Goal: Task Accomplishment & Management: Manage account settings

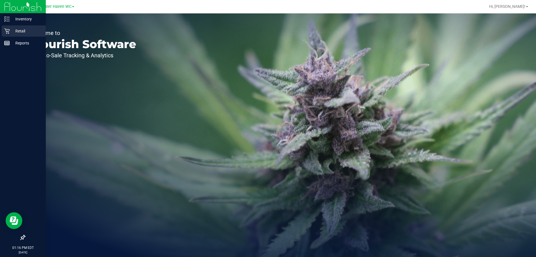
click at [21, 32] on p "Retail" at bounding box center [26, 31] width 33 height 7
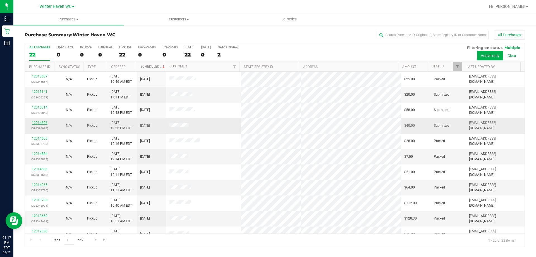
click at [38, 123] on link "12014806" at bounding box center [40, 123] width 16 height 4
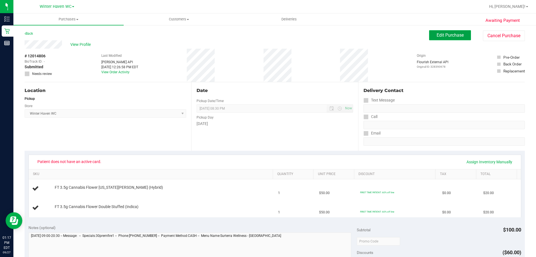
click at [454, 34] on span "Edit Purchase" at bounding box center [450, 34] width 27 height 5
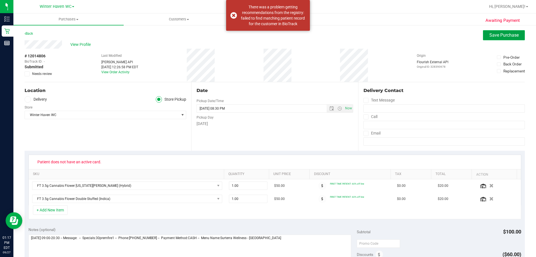
click at [497, 34] on span "Save Purchase" at bounding box center [503, 34] width 29 height 5
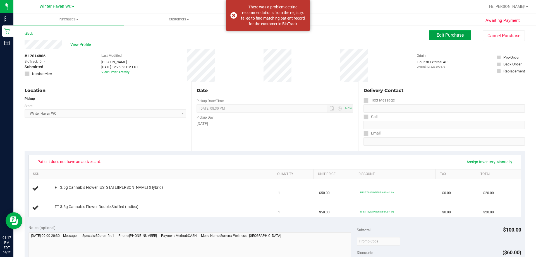
click at [459, 37] on span "Edit Purchase" at bounding box center [450, 34] width 27 height 5
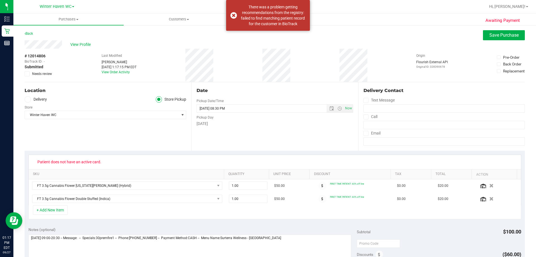
click at [27, 74] on icon at bounding box center [27, 74] width 4 height 0
click at [0, 0] on input "Needs review" at bounding box center [0, 0] width 0 height 0
click at [502, 32] on span "Save Purchase" at bounding box center [503, 34] width 29 height 5
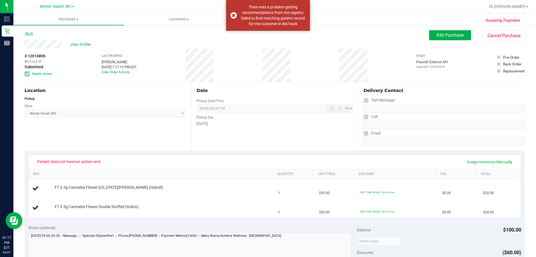
click at [28, 33] on link "Back" at bounding box center [29, 34] width 8 height 4
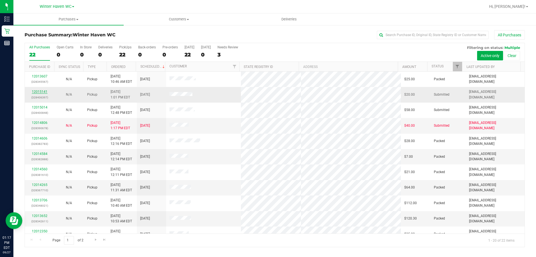
click at [40, 92] on link "12015141" at bounding box center [40, 92] width 16 height 4
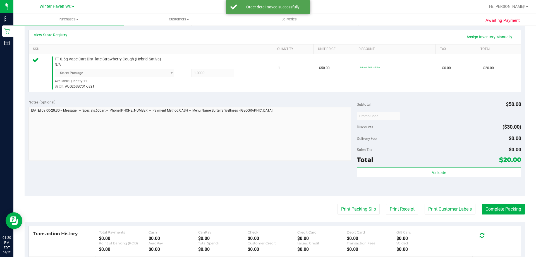
scroll to position [167, 0]
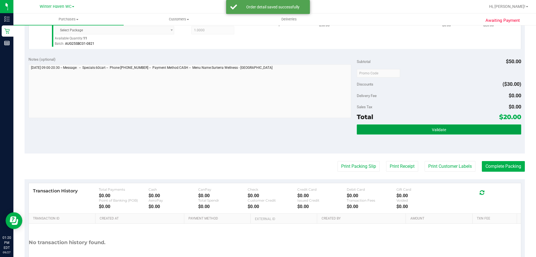
click at [463, 128] on button "Validate" at bounding box center [439, 129] width 164 height 10
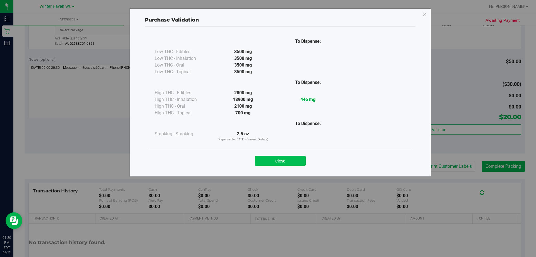
click at [285, 161] on button "Close" at bounding box center [280, 160] width 51 height 10
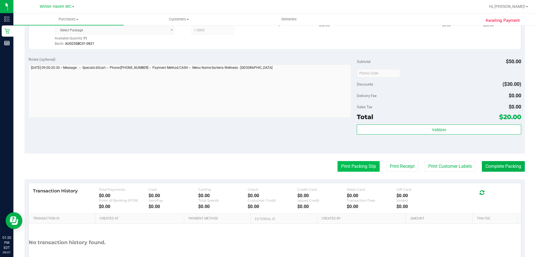
click at [355, 166] on button "Print Packing Slip" at bounding box center [358, 166] width 42 height 11
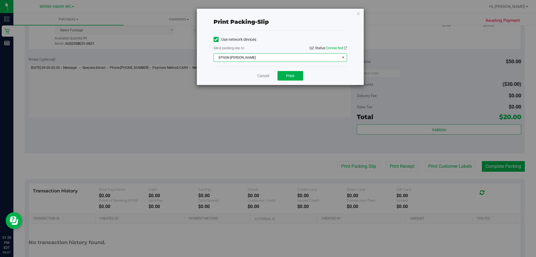
click at [264, 59] on span "EPSON-[PERSON_NAME]" at bounding box center [277, 58] width 126 height 8
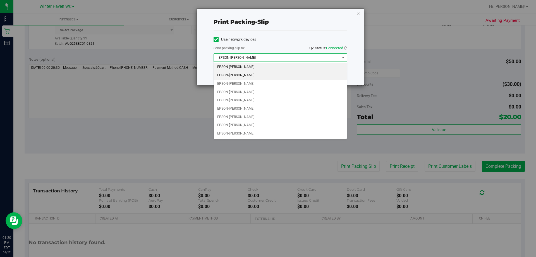
click at [253, 74] on li "EPSON-[PERSON_NAME]" at bounding box center [280, 75] width 133 height 8
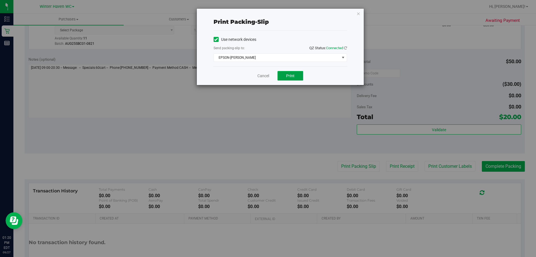
click at [288, 73] on span "Print" at bounding box center [290, 75] width 8 height 4
click at [264, 76] on link "Cancel" at bounding box center [263, 76] width 12 height 6
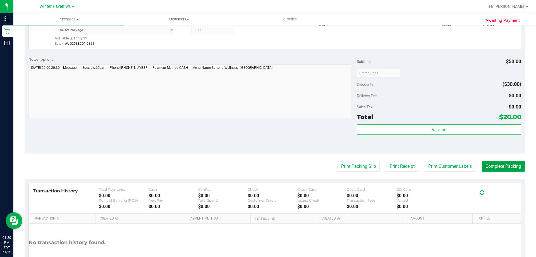
click at [502, 168] on button "Complete Packing" at bounding box center [503, 166] width 43 height 11
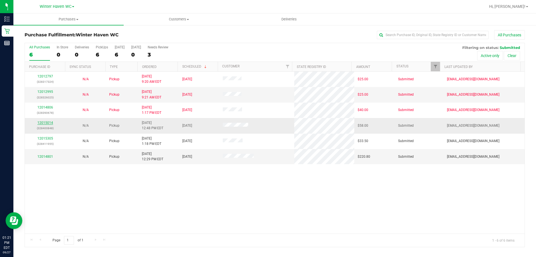
click at [44, 123] on link "12015014" at bounding box center [45, 123] width 16 height 4
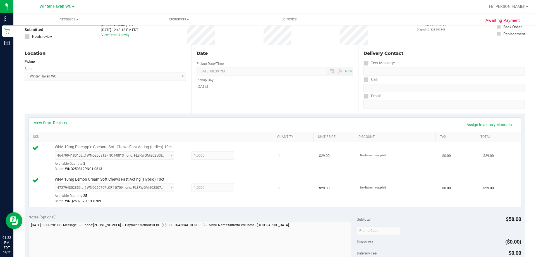
scroll to position [140, 0]
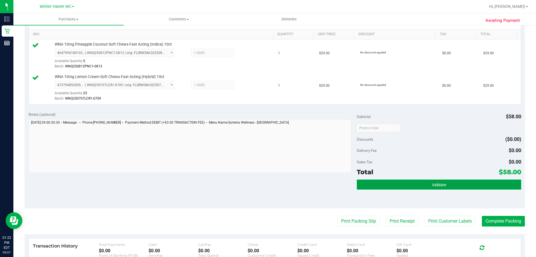
click at [457, 183] on button "Validate" at bounding box center [439, 184] width 164 height 10
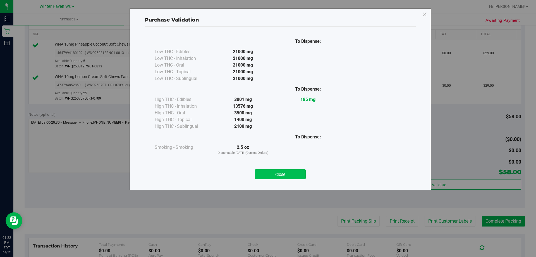
click at [296, 170] on button "Close" at bounding box center [280, 174] width 51 height 10
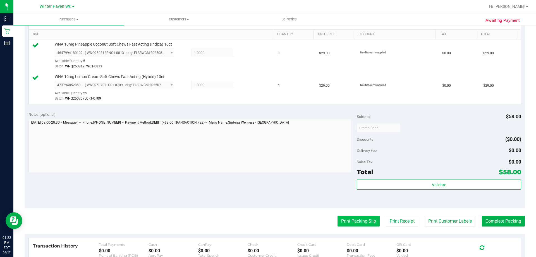
click at [362, 224] on button "Print Packing Slip" at bounding box center [358, 220] width 42 height 11
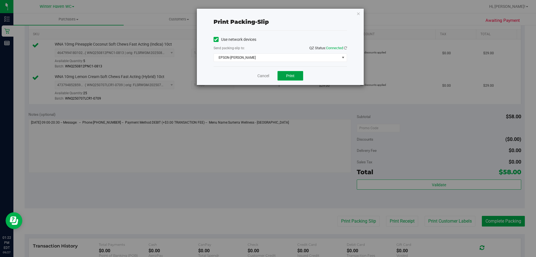
click at [288, 75] on span "Print" at bounding box center [290, 75] width 8 height 4
click at [264, 76] on link "Cancel" at bounding box center [263, 76] width 12 height 6
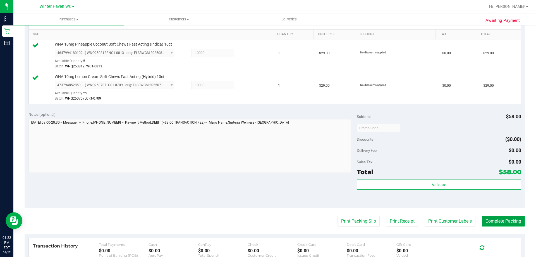
click at [509, 224] on button "Complete Packing" at bounding box center [503, 220] width 43 height 11
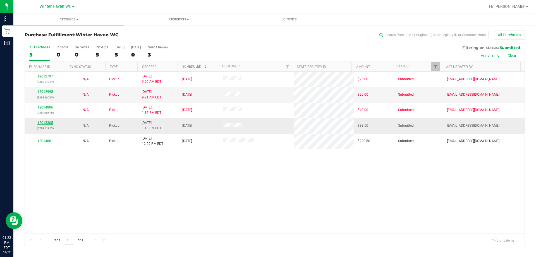
click at [45, 123] on link "12015305" at bounding box center [45, 123] width 16 height 4
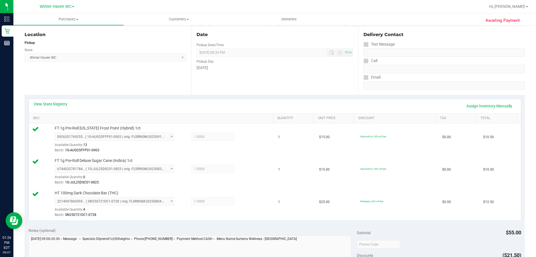
scroll to position [223, 0]
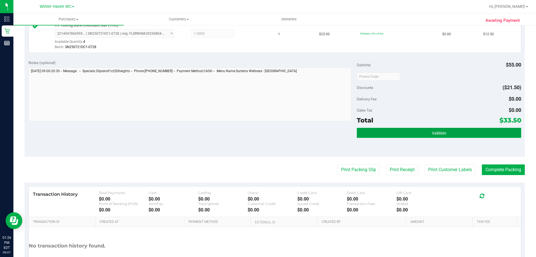
click at [441, 134] on span "Validate" at bounding box center [439, 133] width 14 height 4
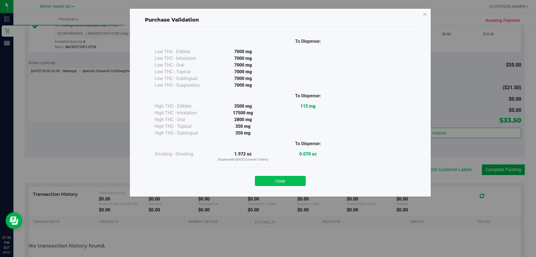
click at [293, 179] on button "Close" at bounding box center [280, 181] width 51 height 10
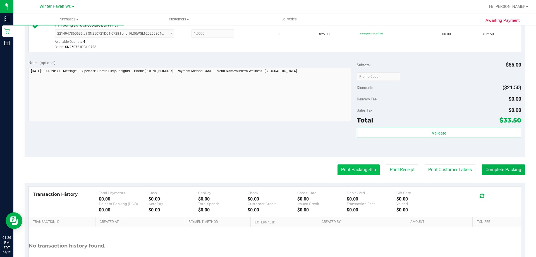
click at [356, 170] on button "Print Packing Slip" at bounding box center [358, 169] width 42 height 11
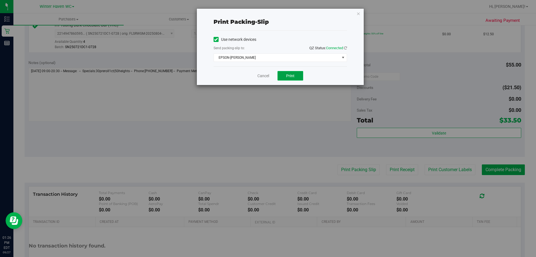
click at [290, 75] on span "Print" at bounding box center [290, 75] width 8 height 4
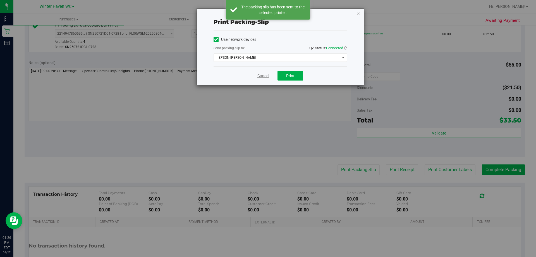
click at [262, 76] on link "Cancel" at bounding box center [263, 76] width 12 height 6
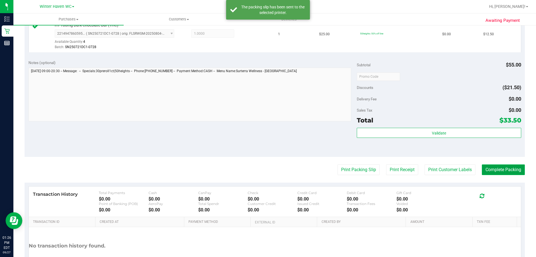
click at [509, 169] on button "Complete Packing" at bounding box center [503, 169] width 43 height 11
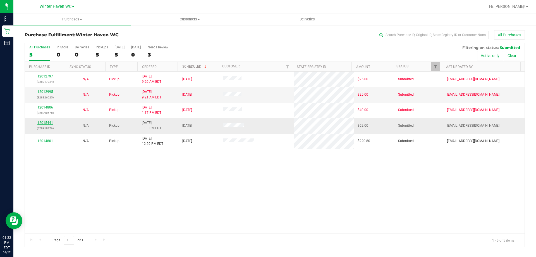
click at [45, 122] on link "12015441" at bounding box center [45, 123] width 16 height 4
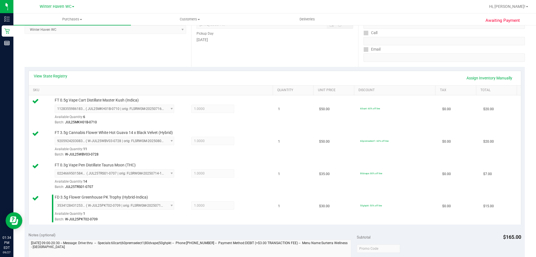
scroll to position [251, 0]
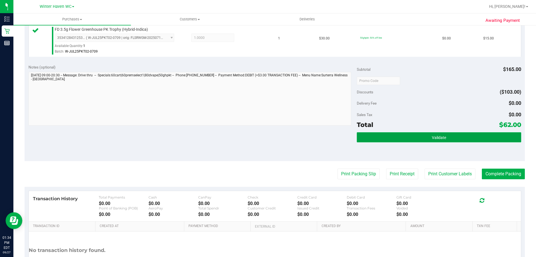
click at [473, 140] on button "Validate" at bounding box center [439, 137] width 164 height 10
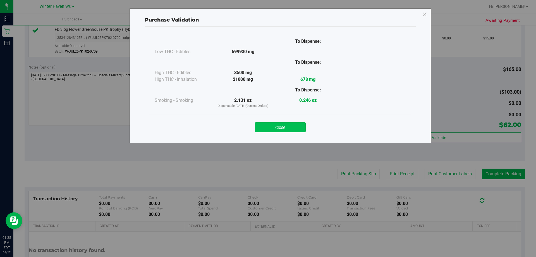
click at [286, 128] on button "Close" at bounding box center [280, 127] width 51 height 10
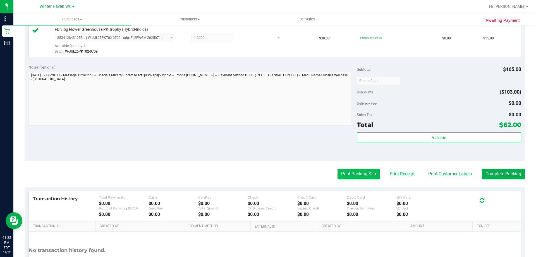
click at [349, 171] on button "Print Packing Slip" at bounding box center [358, 173] width 42 height 11
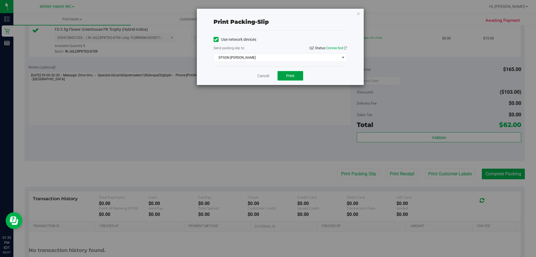
click at [289, 75] on span "Print" at bounding box center [290, 75] width 8 height 4
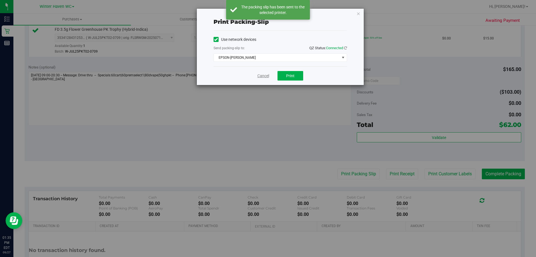
click at [262, 75] on link "Cancel" at bounding box center [263, 76] width 12 height 6
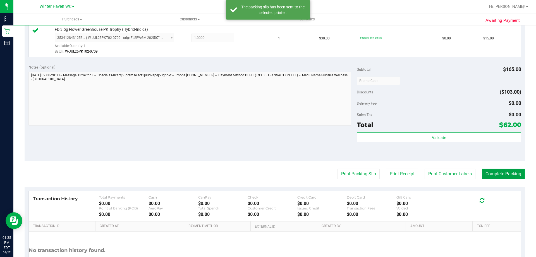
click at [506, 171] on button "Complete Packing" at bounding box center [503, 173] width 43 height 11
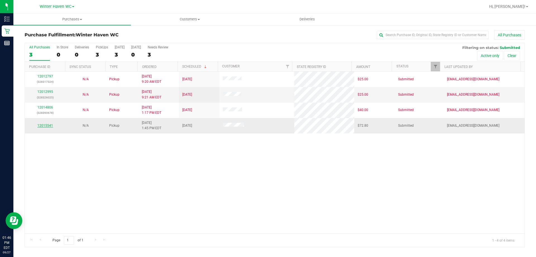
click at [46, 125] on link "12015541" at bounding box center [45, 125] width 16 height 4
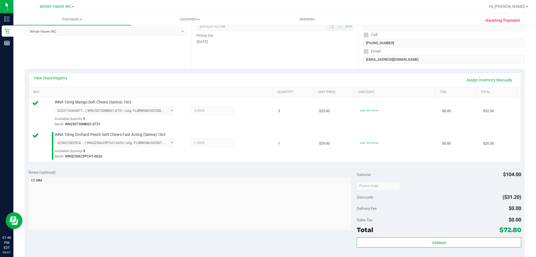
scroll to position [167, 0]
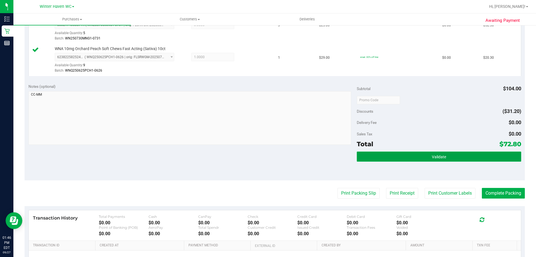
click at [432, 154] on span "Validate" at bounding box center [439, 156] width 14 height 4
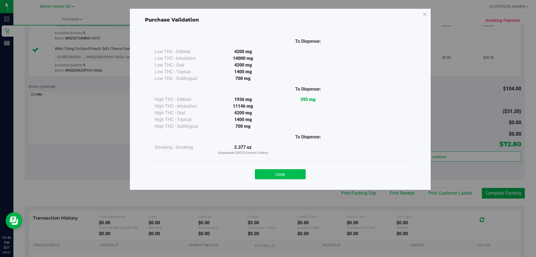
click at [291, 176] on button "Close" at bounding box center [280, 174] width 51 height 10
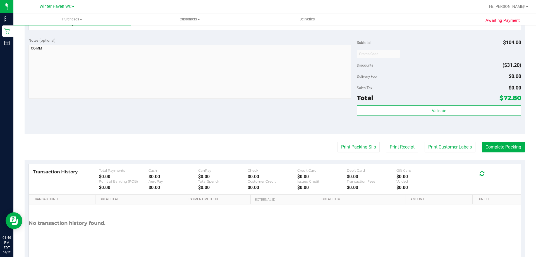
scroll to position [223, 0]
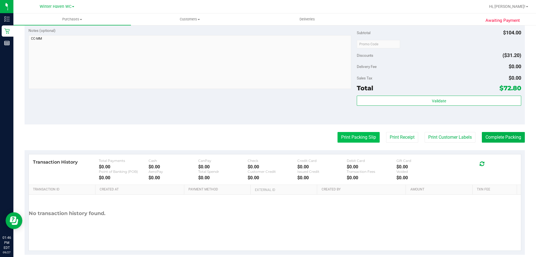
click at [357, 138] on button "Print Packing Slip" at bounding box center [358, 137] width 42 height 11
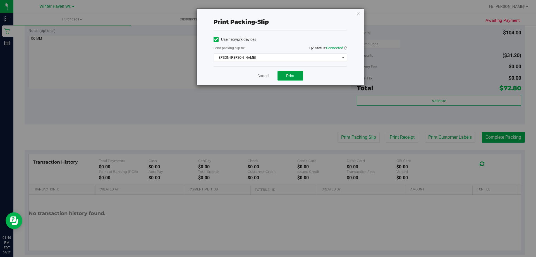
click at [290, 73] on button "Print" at bounding box center [290, 75] width 26 height 9
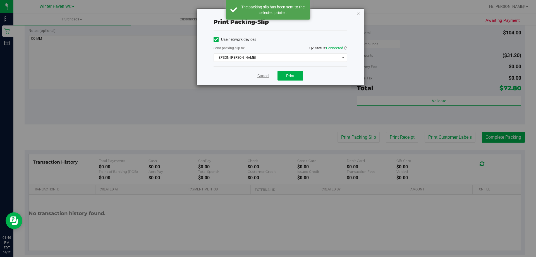
click at [262, 76] on link "Cancel" at bounding box center [263, 76] width 12 height 6
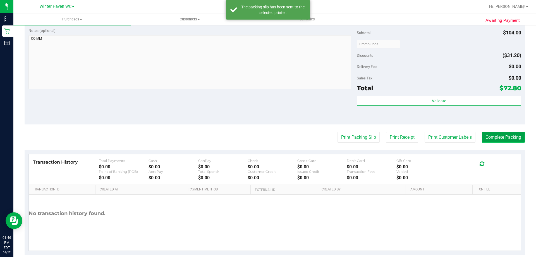
click at [510, 137] on button "Complete Packing" at bounding box center [503, 137] width 43 height 11
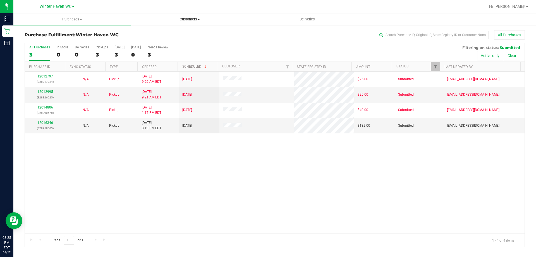
click at [197, 18] on span "Customers" at bounding box center [189, 19] width 117 height 5
click at [179, 40] on span "Add a new customer" at bounding box center [157, 40] width 52 height 5
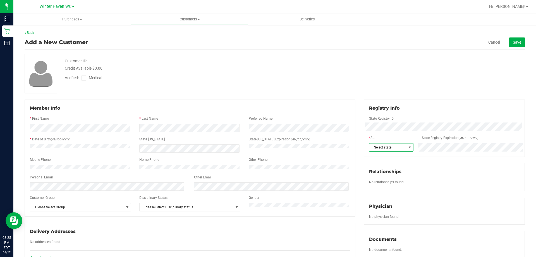
click at [391, 147] on span "Select state" at bounding box center [387, 147] width 37 height 8
click at [375, 201] on li "FL" at bounding box center [389, 199] width 44 height 9
click at [83, 78] on icon at bounding box center [84, 78] width 4 height 0
click at [0, 0] on input "Medical" at bounding box center [0, 0] width 0 height 0
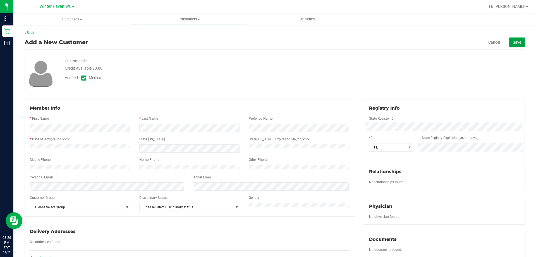
click at [515, 42] on span "Save" at bounding box center [517, 42] width 8 height 4
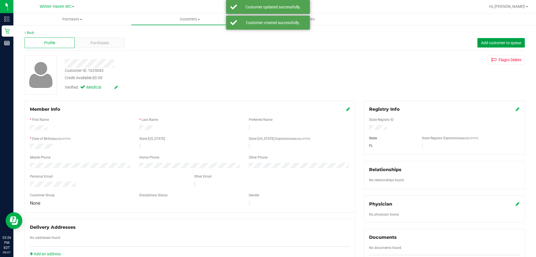
click at [504, 42] on span "Add customer to queue" at bounding box center [501, 42] width 40 height 4
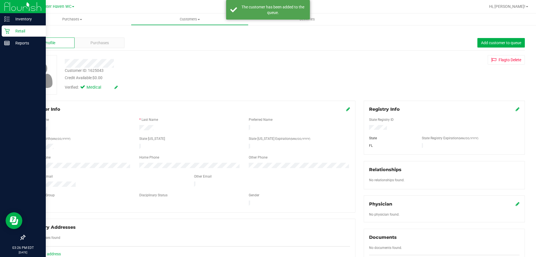
click at [20, 32] on p "Retail" at bounding box center [26, 31] width 33 height 7
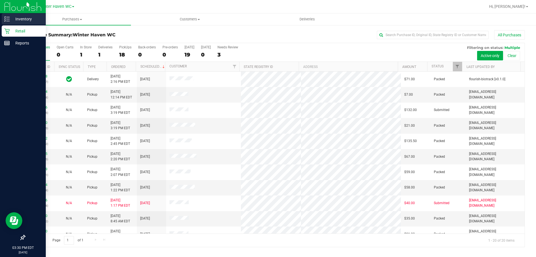
click at [19, 18] on p "Inventory" at bounding box center [26, 19] width 33 height 7
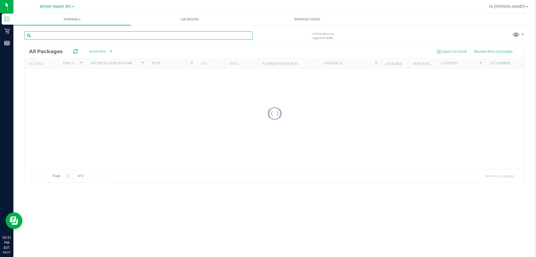
click at [59, 36] on input "text" at bounding box center [139, 35] width 228 height 8
type input "klpJUL25KLP01C-0717"
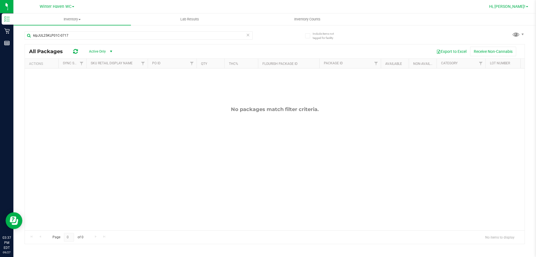
click at [521, 4] on span "Hi, [PERSON_NAME]!" at bounding box center [507, 6] width 36 height 4
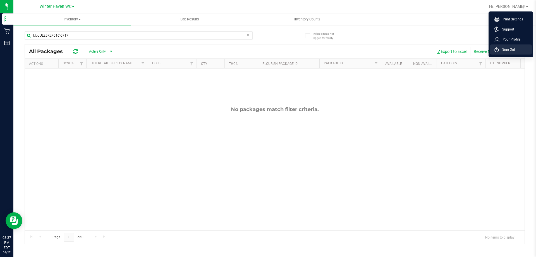
click at [504, 50] on span "Sign Out" at bounding box center [507, 50] width 16 height 6
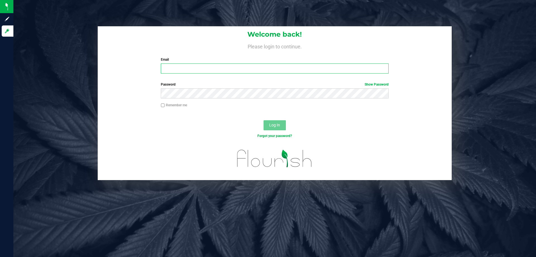
click at [215, 66] on input "Email" at bounding box center [275, 68] width 228 height 10
type input "ialbritton@liveparallel.com"
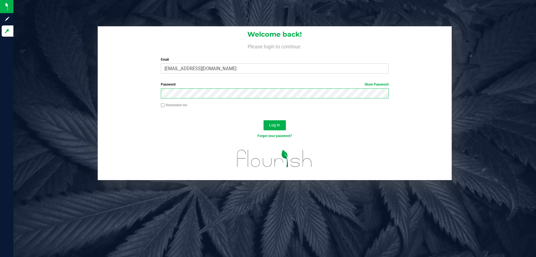
click at [264, 120] on button "Log In" at bounding box center [275, 125] width 22 height 10
